Goal: Entertainment & Leisure: Consume media (video, audio)

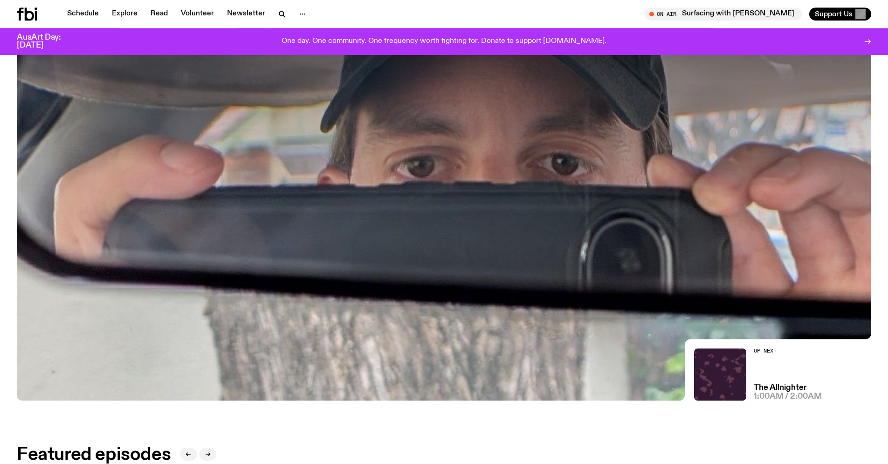
scroll to position [172, 0]
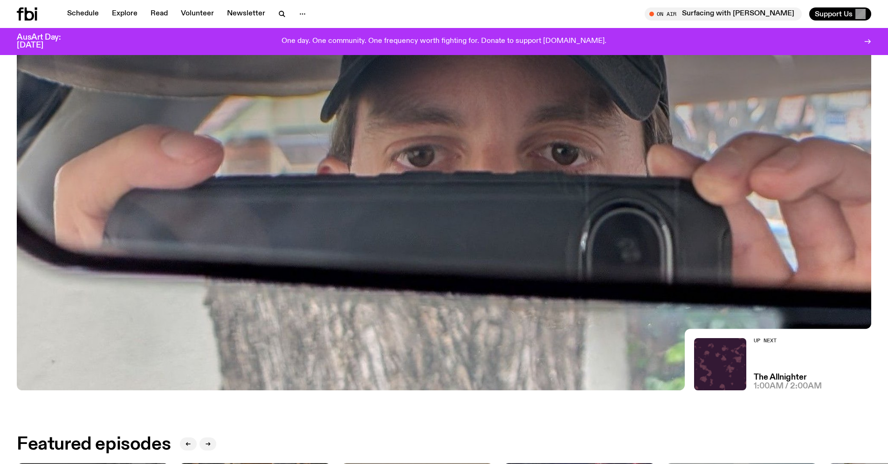
click at [665, 358] on img at bounding box center [444, 150] width 855 height 481
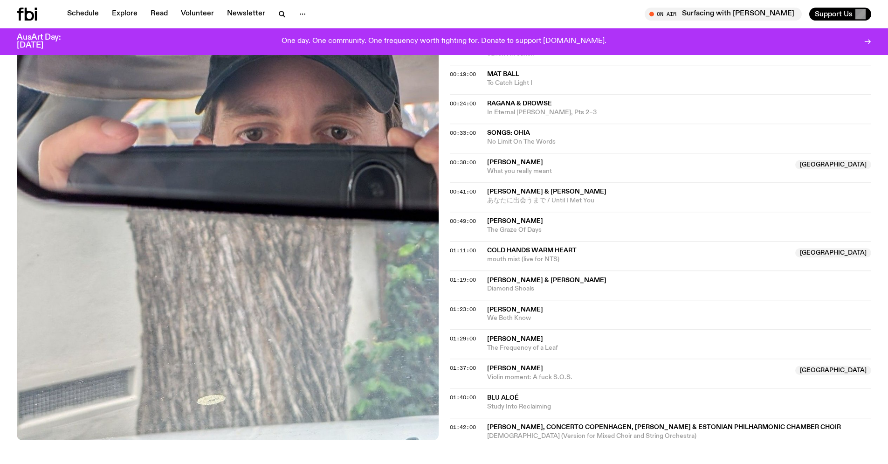
scroll to position [515, 0]
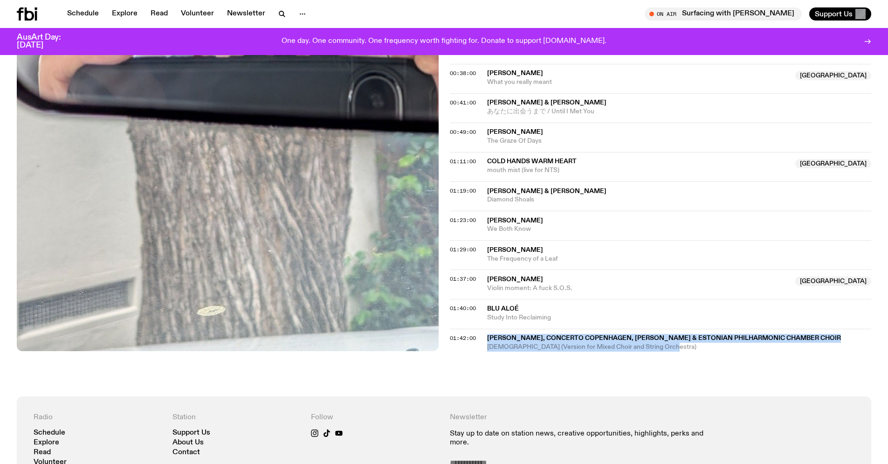
drag, startPoint x: 488, startPoint y: 335, endPoint x: 828, endPoint y: 346, distance: 340.2
click at [828, 343] on span "Arvo Pärt, Concerto Copenhagen, Tõnu Kaljuste & Estonian Philharmonic Chamber C…" at bounding box center [679, 338] width 385 height 9
copy div "Arvo Pärt, Concerto Copenhagen, Tõnu Kaljuste & Estonian Philharmonic Chamber C…"
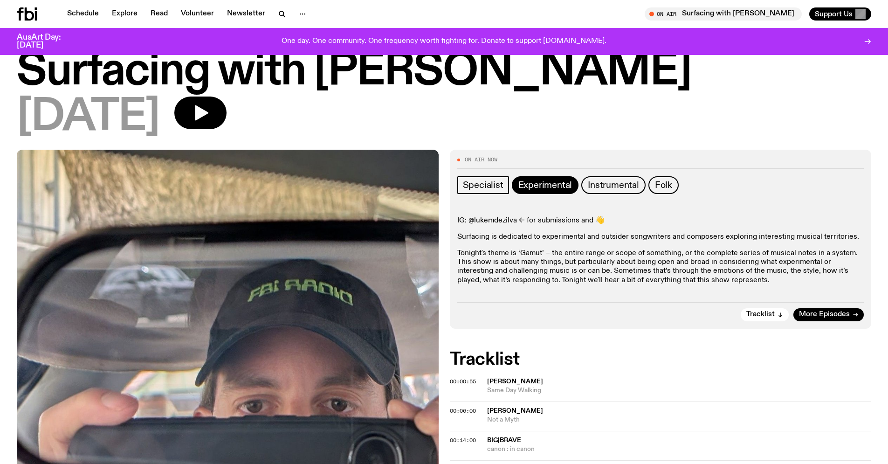
scroll to position [0, 0]
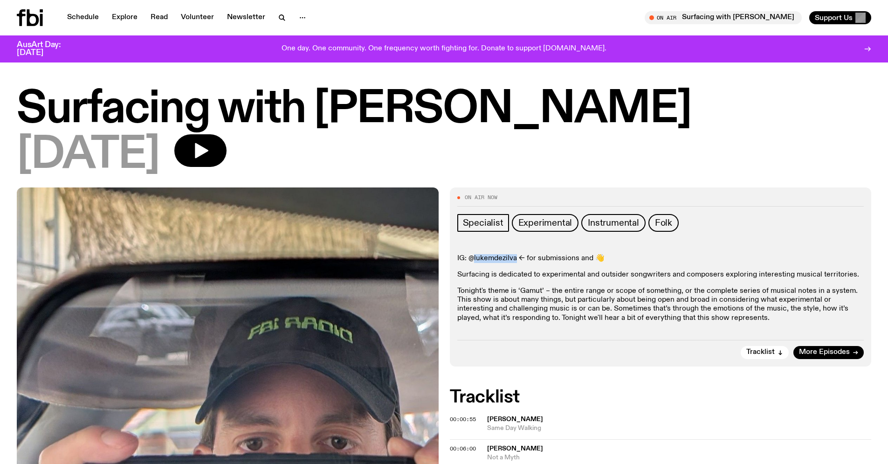
drag, startPoint x: 474, startPoint y: 258, endPoint x: 515, endPoint y: 257, distance: 41.1
click at [515, 257] on p "IG: @lukemdezilva <- for submissions and 👋" at bounding box center [661, 258] width 407 height 9
copy p "lukemdezilva"
click at [28, 15] on icon at bounding box center [33, 17] width 12 height 17
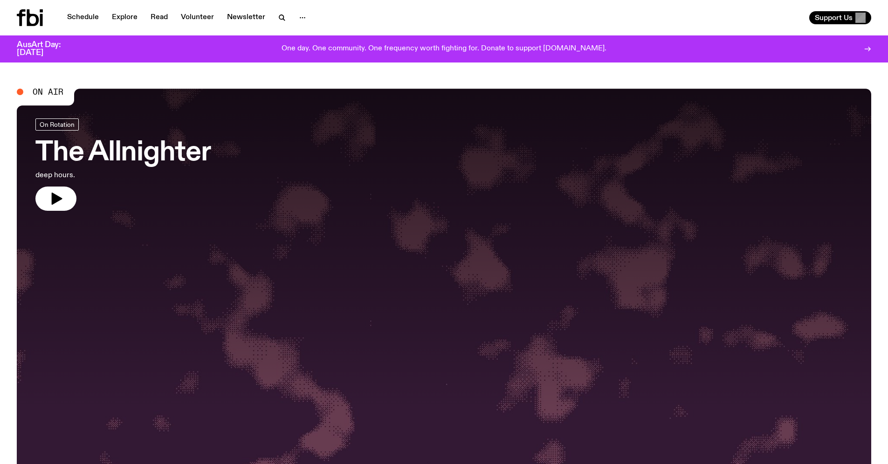
click at [304, 218] on div at bounding box center [444, 249] width 855 height 320
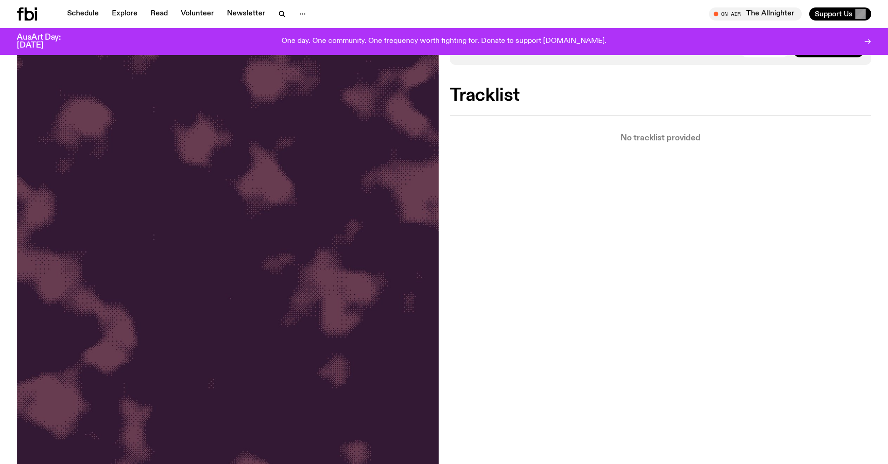
scroll to position [52, 0]
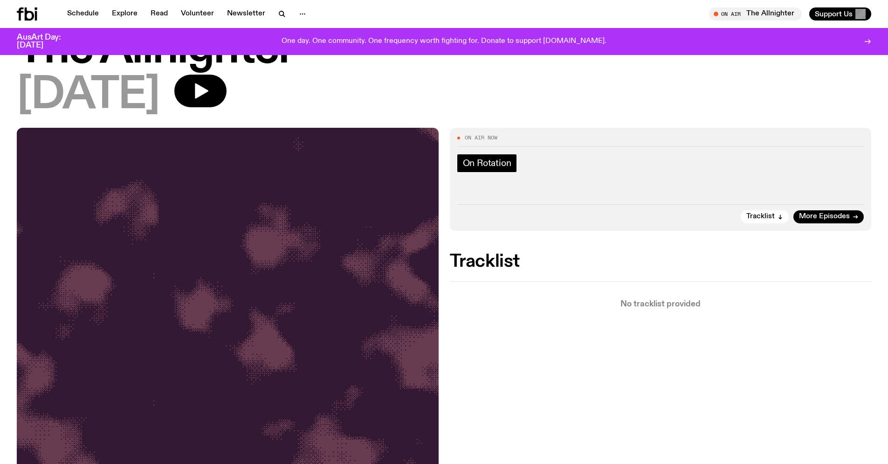
click at [473, 165] on span "On Rotation" at bounding box center [487, 163] width 49 height 10
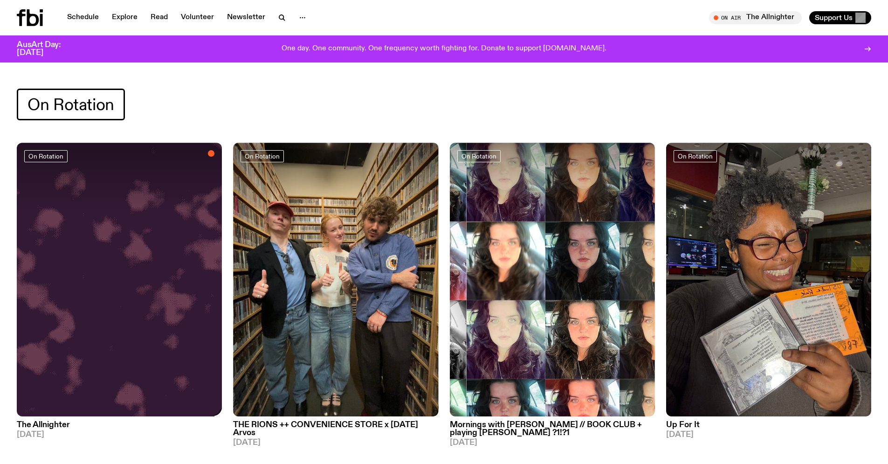
click at [151, 226] on img at bounding box center [119, 280] width 205 height 274
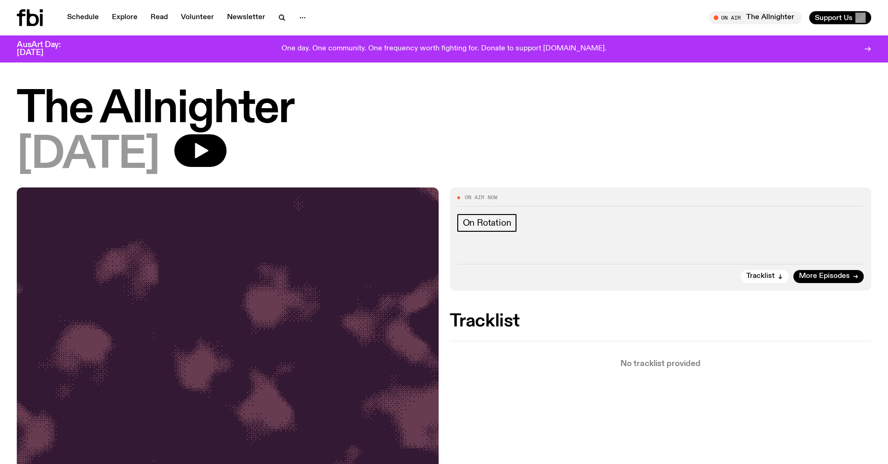
scroll to position [90, 0]
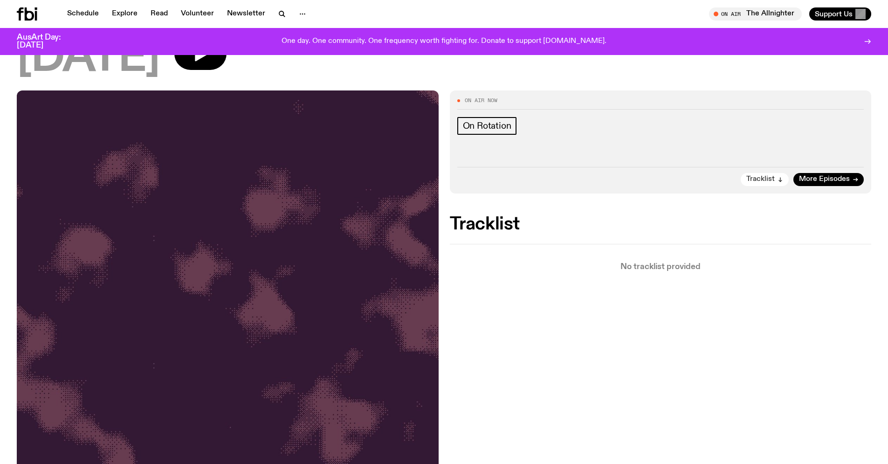
click at [757, 184] on button "Tracklist" at bounding box center [765, 179] width 48 height 13
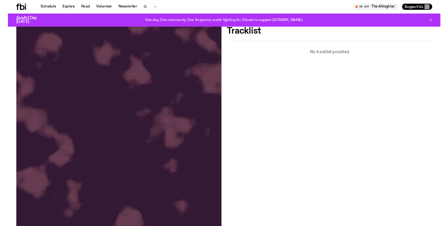
scroll to position [250, 0]
